Goal: Information Seeking & Learning: Learn about a topic

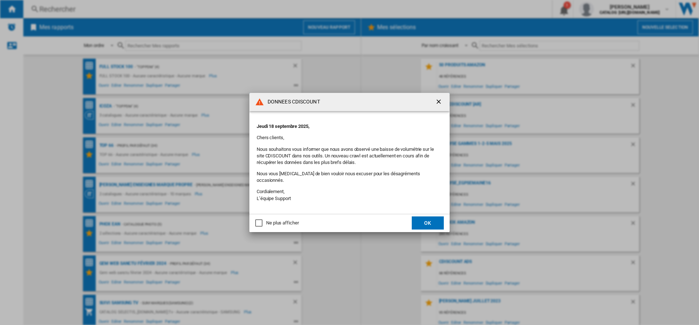
click at [261, 220] on div "Ne plus afficher" at bounding box center [258, 222] width 7 height 7
click at [437, 220] on button "OK" at bounding box center [428, 222] width 32 height 13
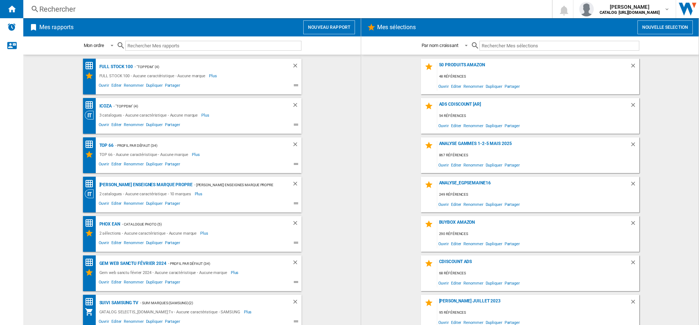
click at [98, 11] on div "Rechercher" at bounding box center [286, 9] width 494 height 10
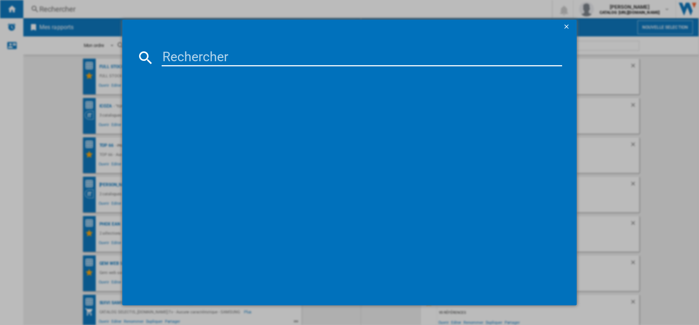
click at [248, 58] on input at bounding box center [362, 57] width 401 height 17
paste input "8050147705315"
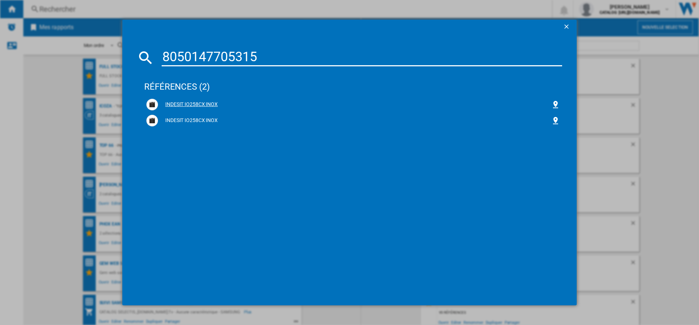
type input "8050147705315"
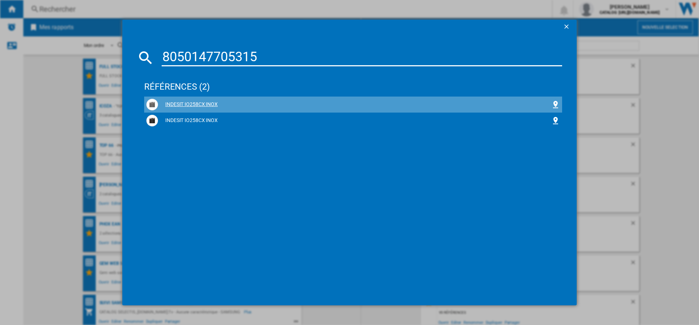
click at [208, 105] on div "INDESIT IO258CX INOX" at bounding box center [354, 104] width 393 height 7
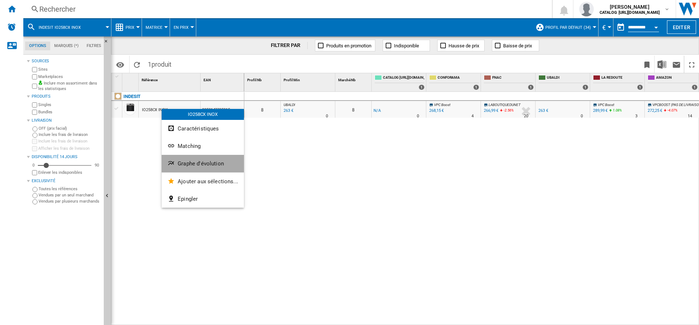
click at [183, 165] on span "Graphe d'évolution" at bounding box center [201, 163] width 46 height 7
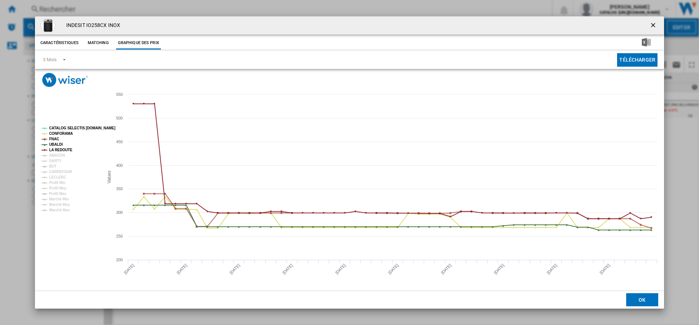
click at [58, 130] on tspan "CATALOG SELECTIS [DOMAIN_NAME]" at bounding box center [82, 128] width 66 height 4
click at [58, 133] on tspan "CONFORAMA" at bounding box center [61, 133] width 24 height 4
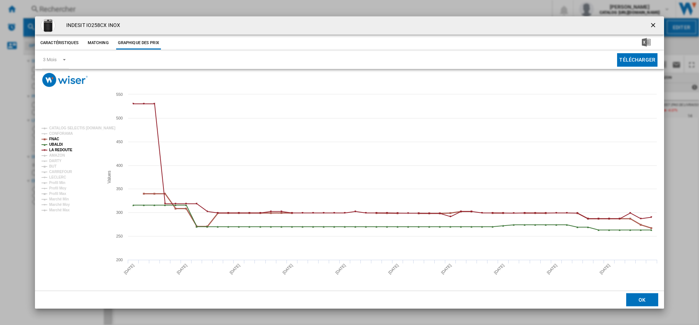
click at [56, 140] on tspan "FNAC" at bounding box center [54, 139] width 10 height 4
click at [56, 143] on tspan "UBALDI" at bounding box center [55, 144] width 13 height 4
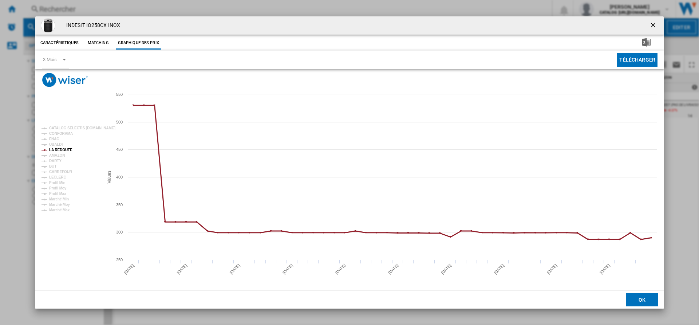
click at [64, 149] on tspan "LA REDOUTE" at bounding box center [60, 150] width 23 height 4
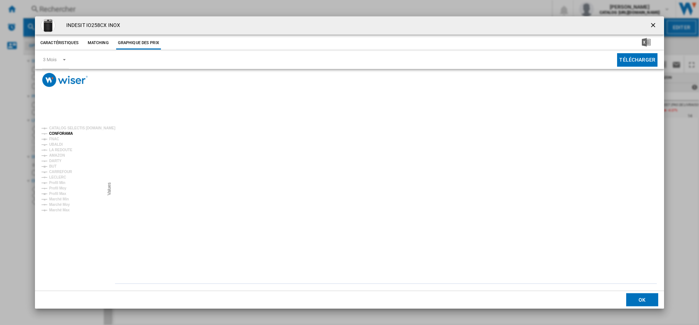
click at [52, 134] on tspan "CONFORAMA" at bounding box center [61, 133] width 24 height 4
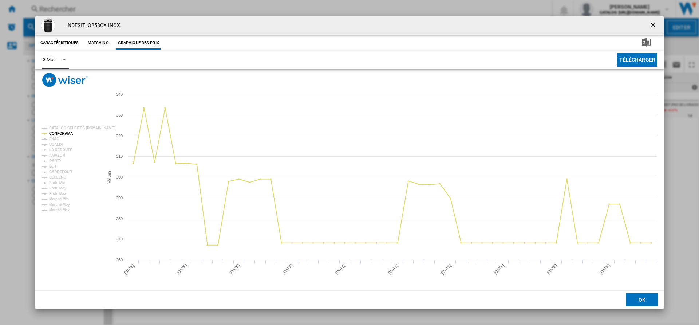
click at [59, 65] on md-select-value "3 Mois" at bounding box center [55, 60] width 27 height 18
click at [59, 82] on md-option "6 Mois" at bounding box center [62, 77] width 50 height 17
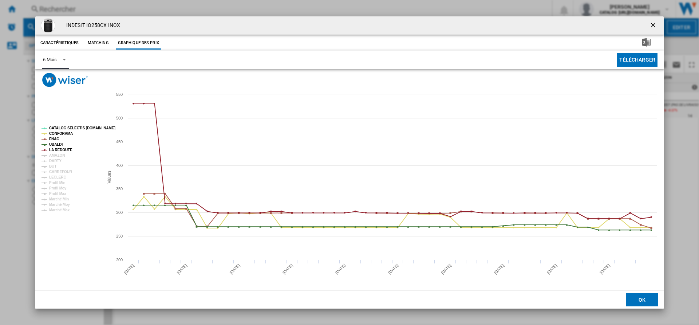
click at [66, 126] on tspan "CATALOG SELECTIS [DOMAIN_NAME]" at bounding box center [82, 128] width 66 height 4
click at [55, 138] on tspan "FNAC" at bounding box center [54, 139] width 10 height 4
click at [56, 144] on tspan "UBALDI" at bounding box center [55, 144] width 13 height 4
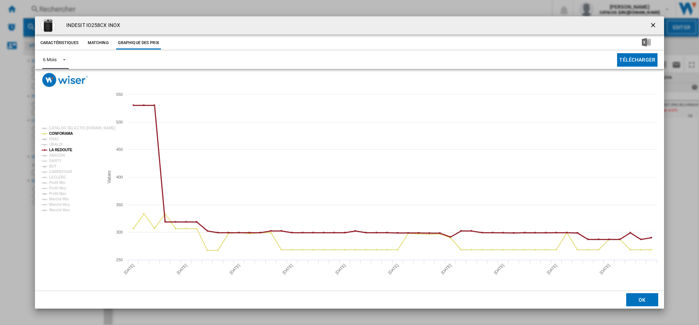
drag, startPoint x: 59, startPoint y: 148, endPoint x: 64, endPoint y: 150, distance: 5.8
click at [59, 148] on tspan "LA REDOUTE" at bounding box center [60, 150] width 23 height 4
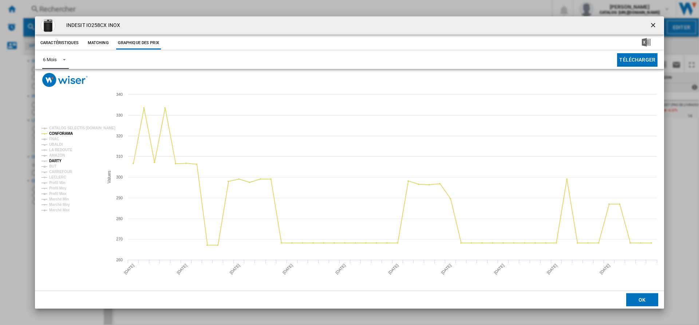
click at [53, 162] on tspan "DARTY" at bounding box center [55, 161] width 12 height 4
click at [52, 176] on tspan "LECLERC" at bounding box center [57, 177] width 17 height 4
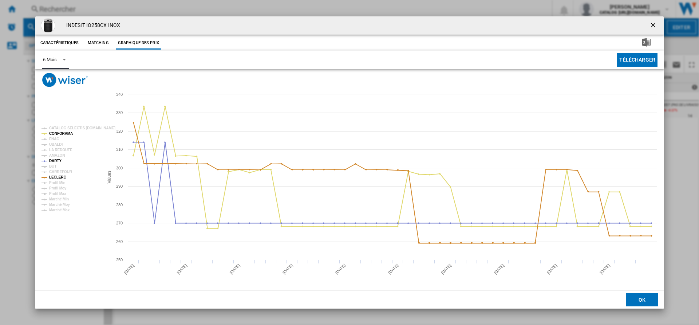
click at [52, 176] on tspan "LECLERC" at bounding box center [57, 177] width 17 height 4
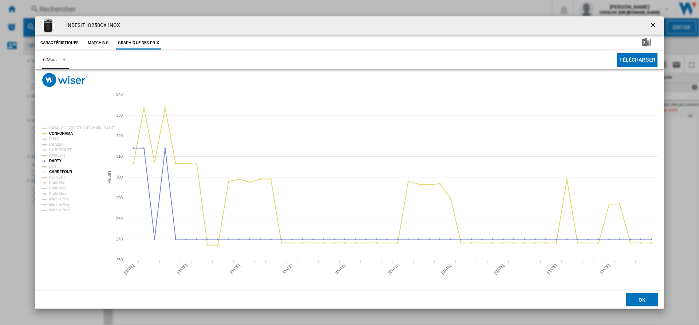
click at [52, 172] on tspan "CARREFOUR" at bounding box center [60, 172] width 23 height 4
click at [55, 168] on tspan "BUT" at bounding box center [52, 166] width 7 height 4
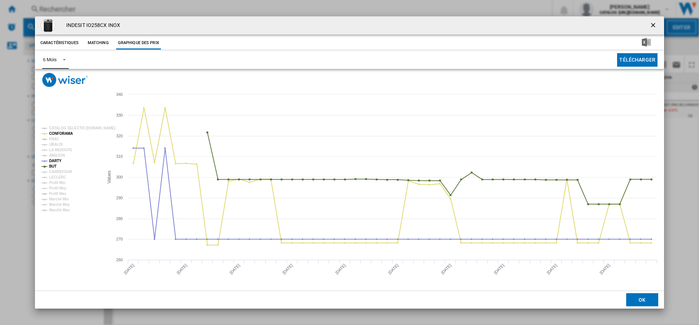
click at [55, 168] on tspan "BUT" at bounding box center [52, 166] width 7 height 4
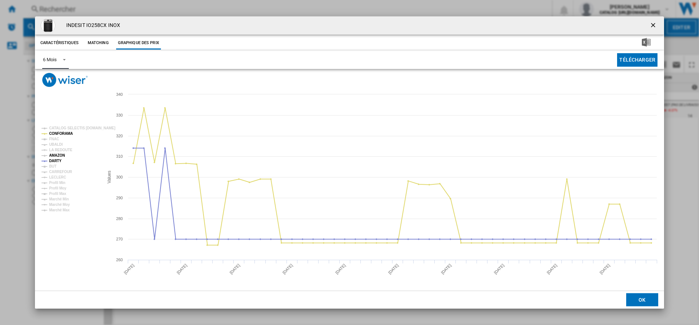
click at [55, 154] on tspan "AMAZON" at bounding box center [57, 155] width 16 height 4
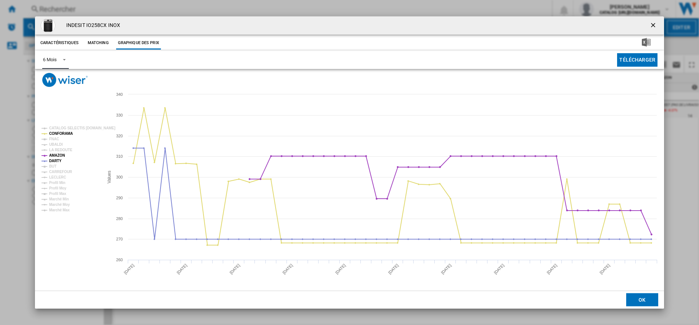
click at [55, 154] on tspan "AMAZON" at bounding box center [57, 155] width 16 height 4
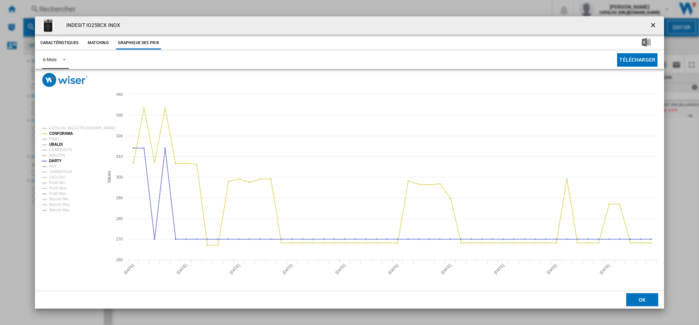
click at [56, 144] on tspan "UBALDI" at bounding box center [55, 144] width 13 height 4
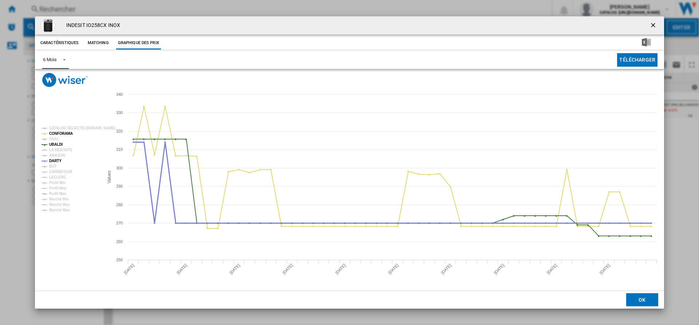
click at [56, 160] on tspan "DARTY" at bounding box center [55, 161] width 12 height 4
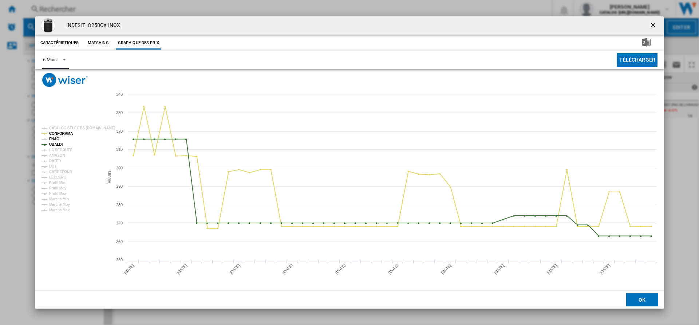
click at [54, 138] on tspan "FNAC" at bounding box center [54, 139] width 10 height 4
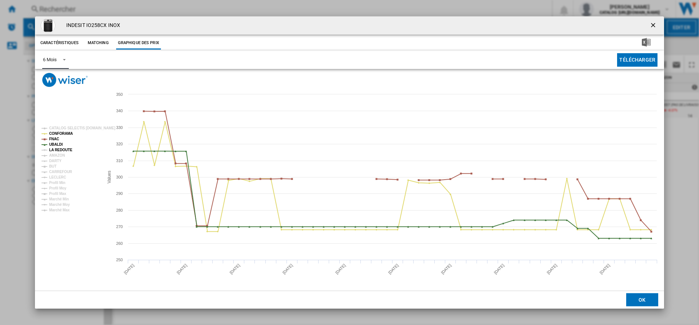
click at [58, 149] on tspan "LA REDOUTE" at bounding box center [60, 150] width 23 height 4
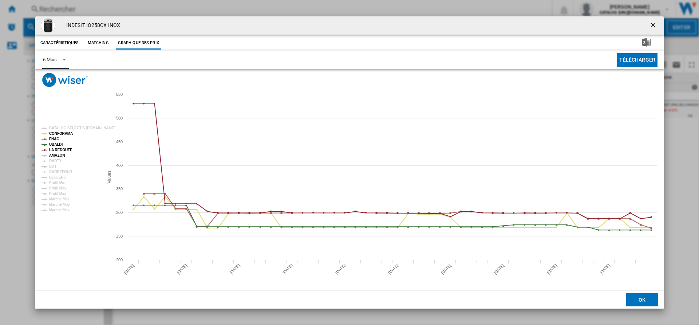
click at [58, 156] on tspan "AMAZON" at bounding box center [57, 155] width 16 height 4
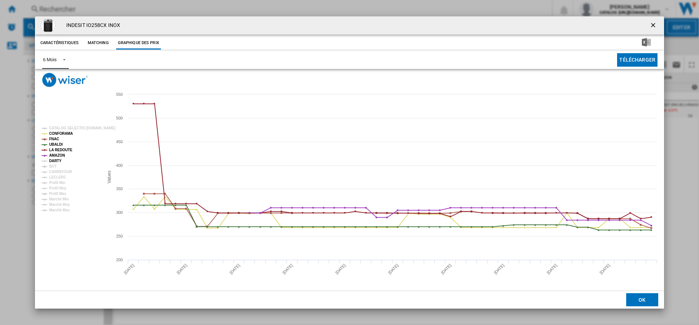
click at [58, 159] on tspan "DARTY" at bounding box center [55, 161] width 12 height 4
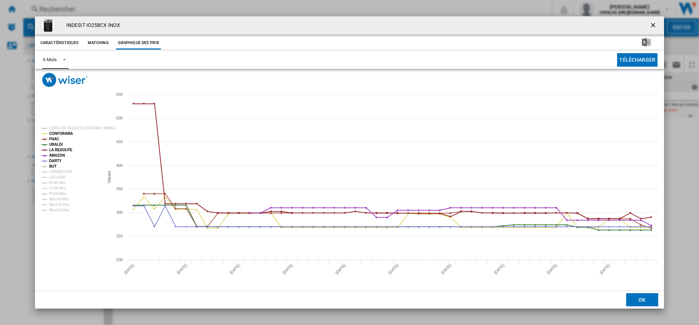
click at [56, 166] on tspan "BUT" at bounding box center [52, 166] width 7 height 4
click at [58, 173] on tspan "CARREFOUR" at bounding box center [60, 172] width 23 height 4
click at [59, 139] on tspan "FNAC" at bounding box center [54, 139] width 10 height 4
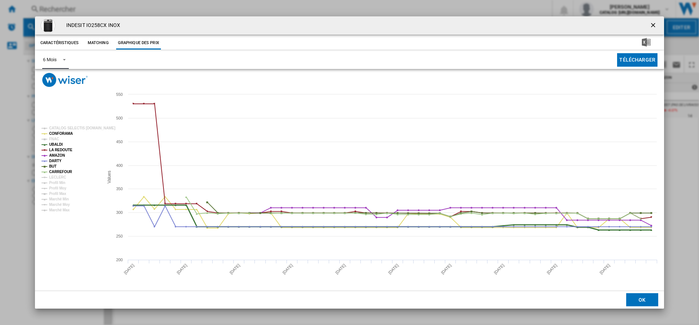
click at [58, 144] on tspan "UBALDI" at bounding box center [55, 144] width 13 height 4
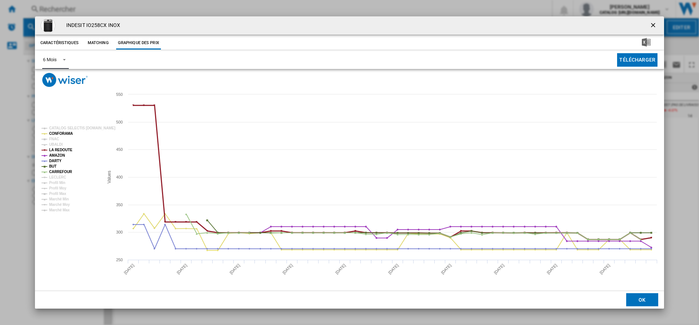
click at [58, 149] on tspan "LA REDOUTE" at bounding box center [60, 150] width 23 height 4
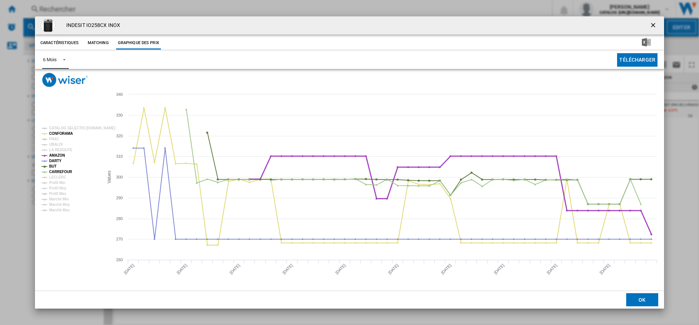
click at [57, 155] on tspan "AMAZON" at bounding box center [57, 155] width 16 height 4
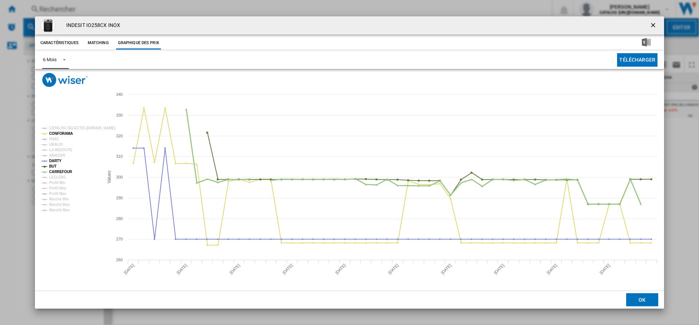
click at [57, 170] on tspan "CARREFOUR" at bounding box center [60, 172] width 23 height 4
click at [56, 167] on tspan "BUT" at bounding box center [52, 166] width 7 height 4
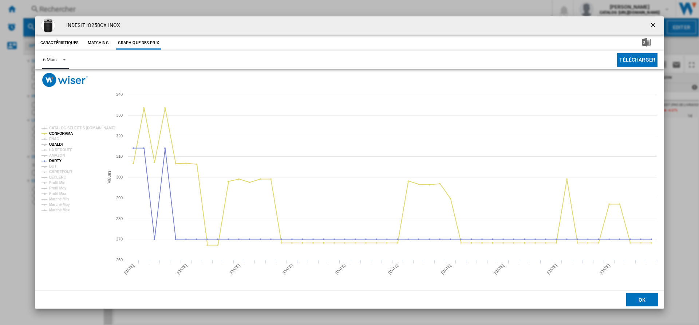
click at [58, 143] on tspan "UBALDI" at bounding box center [55, 144] width 13 height 4
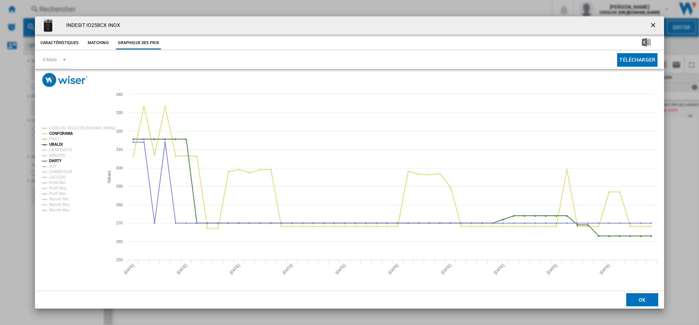
click at [654, 26] on ng-md-icon "getI18NText('BUTTONS.CLOSE_DIALOG')" at bounding box center [654, 25] width 9 height 9
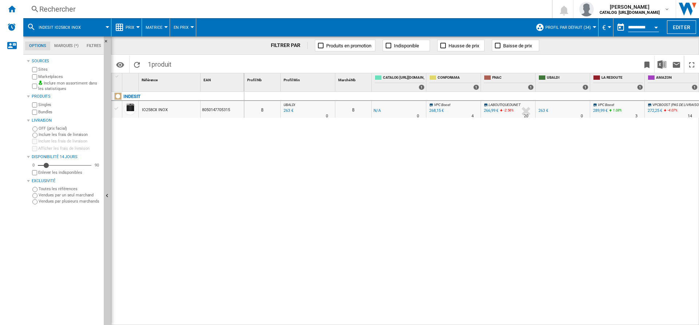
click at [78, 5] on div "Rechercher" at bounding box center [286, 9] width 494 height 10
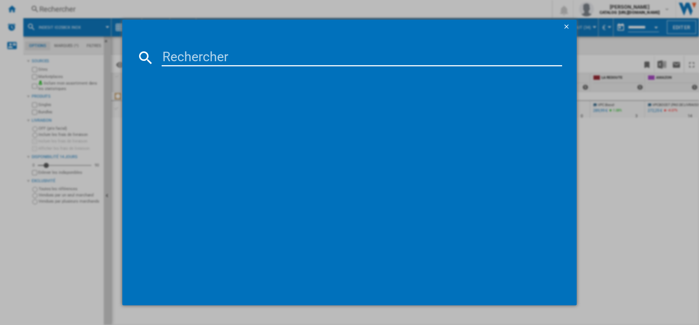
click at [181, 58] on input at bounding box center [362, 57] width 401 height 17
type input "8050147705254"
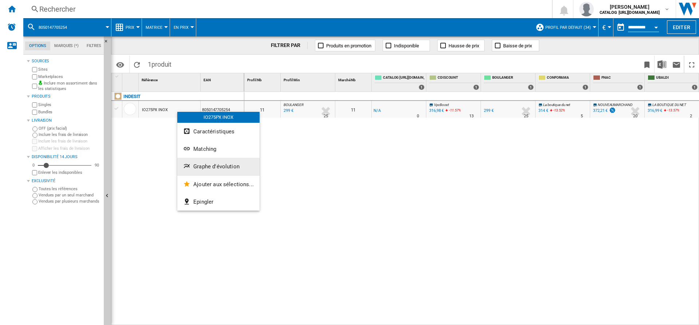
click at [196, 167] on span "Graphe d'évolution" at bounding box center [216, 166] width 46 height 7
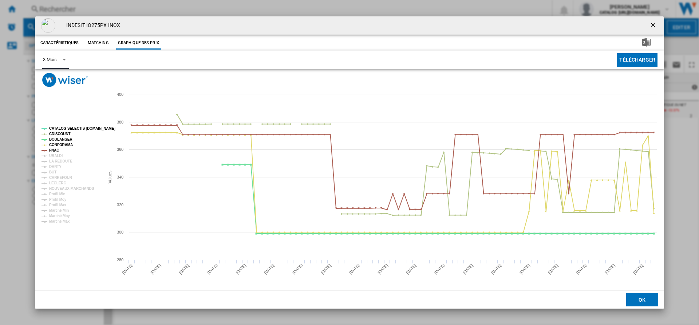
click at [61, 62] on md-select-value "3 Mois" at bounding box center [55, 60] width 27 height 18
click at [58, 74] on md-option "6 Mois" at bounding box center [62, 77] width 50 height 17
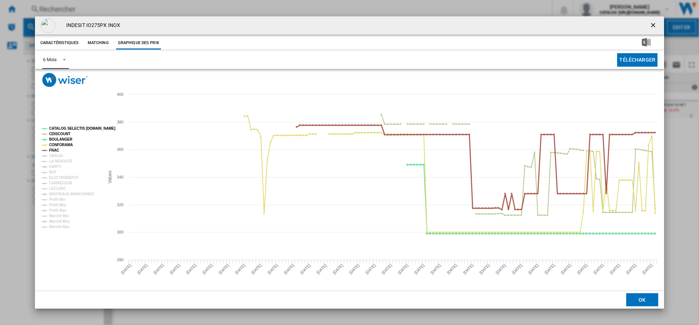
click at [58, 148] on tspan "FNAC" at bounding box center [54, 150] width 10 height 4
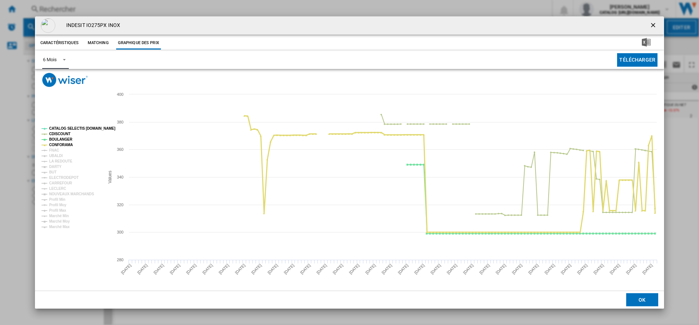
click at [58, 145] on tspan "CONFORAMA" at bounding box center [61, 145] width 24 height 4
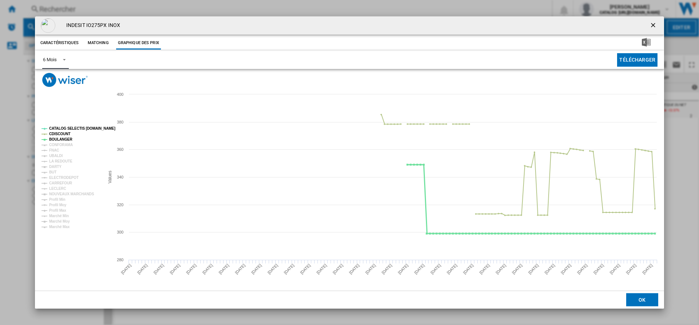
click at [58, 138] on tspan "BOULANGER" at bounding box center [60, 139] width 23 height 4
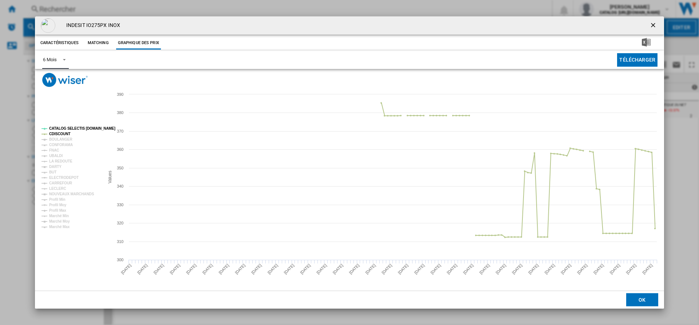
click at [61, 127] on tspan "CATALOG SELECTIS [DOMAIN_NAME]" at bounding box center [82, 128] width 66 height 4
click at [65, 145] on tspan "CONFORAMA" at bounding box center [61, 145] width 24 height 4
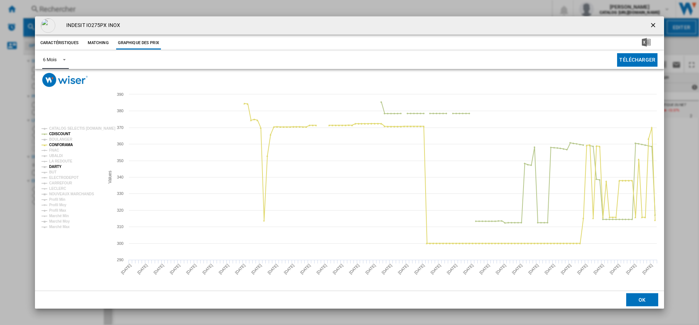
click at [58, 166] on tspan "DARTY" at bounding box center [55, 167] width 12 height 4
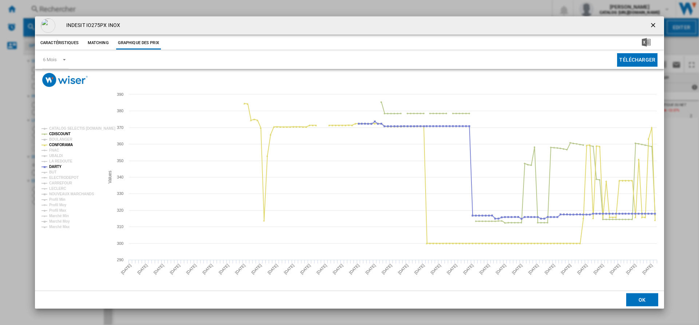
click at [654, 26] on ng-md-icon "getI18NText('BUTTONS.CLOSE_DIALOG')" at bounding box center [654, 25] width 9 height 9
